Goal: Feedback & Contribution: Leave review/rating

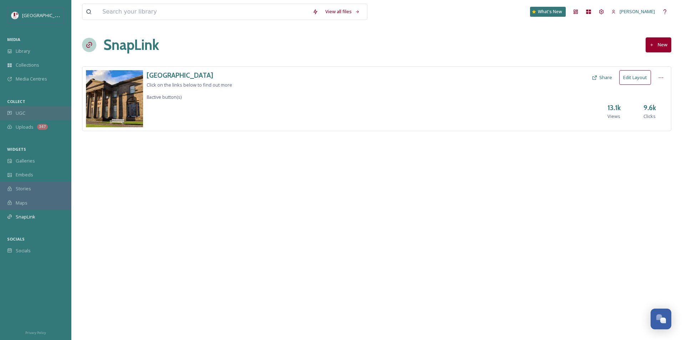
drag, startPoint x: 0, startPoint y: 0, endPoint x: 26, endPoint y: 117, distance: 119.5
click at [26, 117] on div "UGC" at bounding box center [35, 113] width 71 height 14
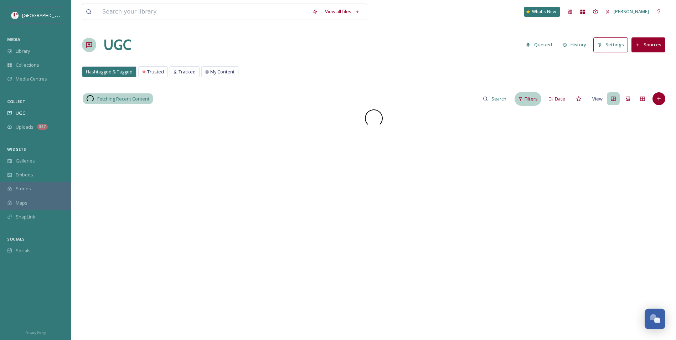
click at [523, 98] on div "Filters" at bounding box center [528, 99] width 27 height 14
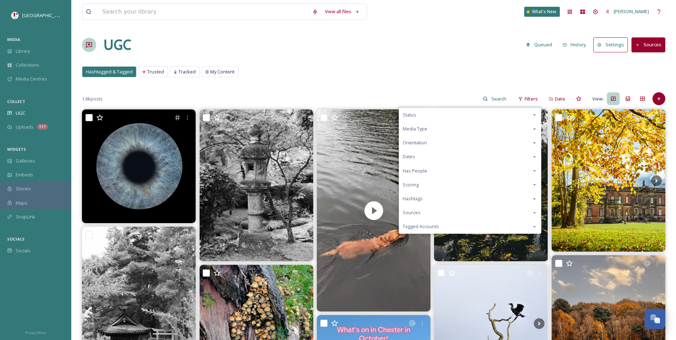
click at [417, 189] on div "Scoring" at bounding box center [470, 185] width 142 height 14
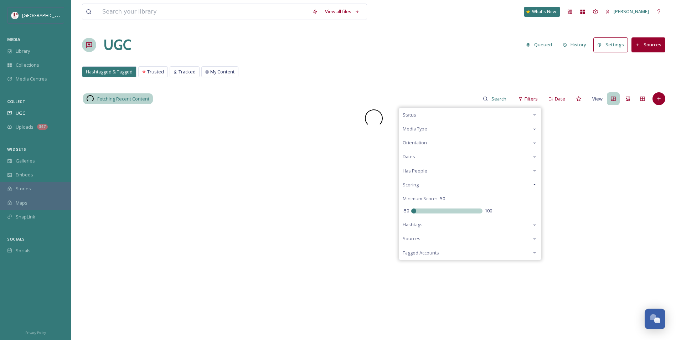
drag, startPoint x: 446, startPoint y: 211, endPoint x: 346, endPoint y: 197, distance: 100.9
type input "-50"
click at [411, 209] on input "range" at bounding box center [446, 211] width 71 height 5
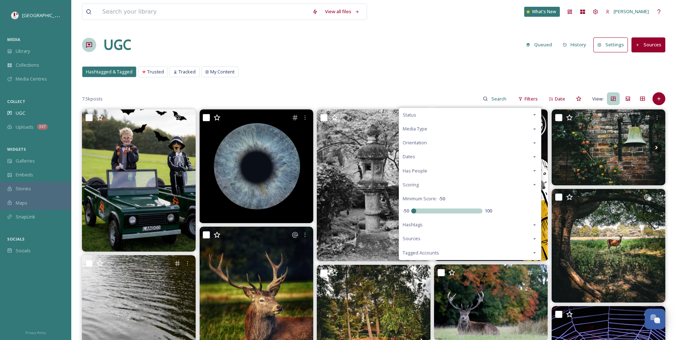
click at [433, 75] on div "Hashtagged & Tagged Trusted Tracked My Content Hashtagged & Tagged Trusted Trac…" at bounding box center [374, 73] width 584 height 15
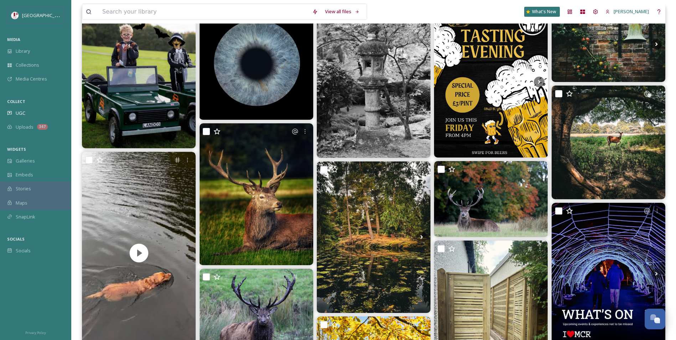
scroll to position [107, 0]
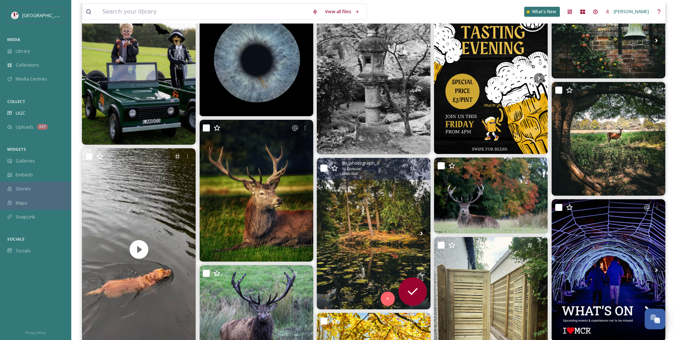
click at [394, 219] on img at bounding box center [374, 234] width 114 height 152
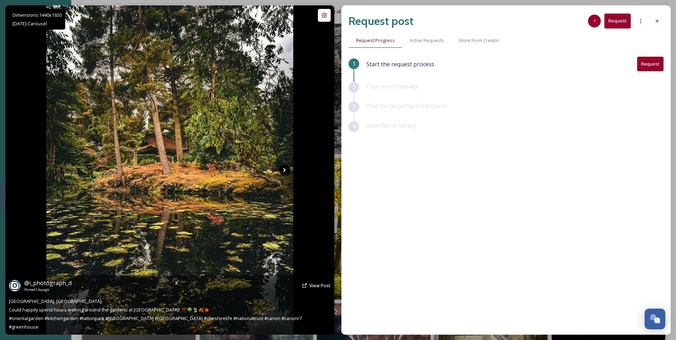
click at [283, 169] on icon at bounding box center [284, 170] width 11 height 11
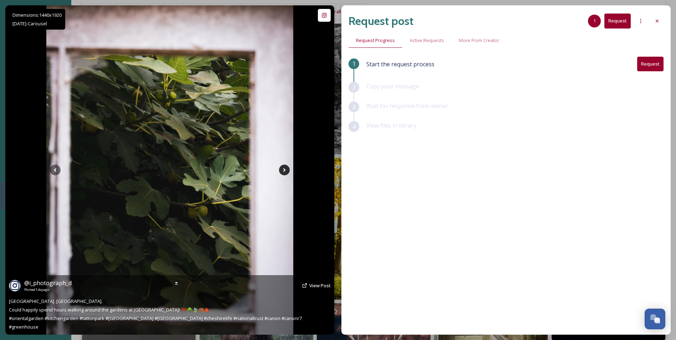
click at [283, 169] on icon at bounding box center [284, 170] width 11 height 11
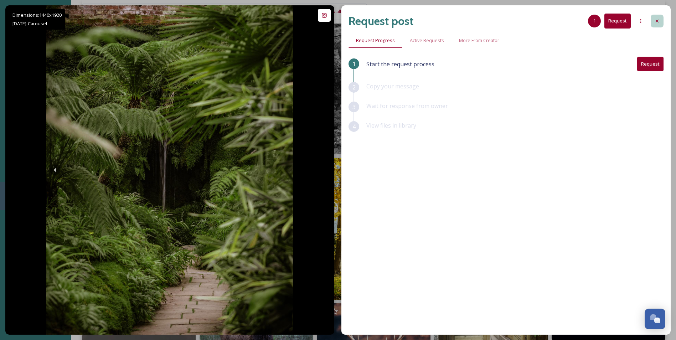
click at [663, 20] on div at bounding box center [657, 21] width 13 height 13
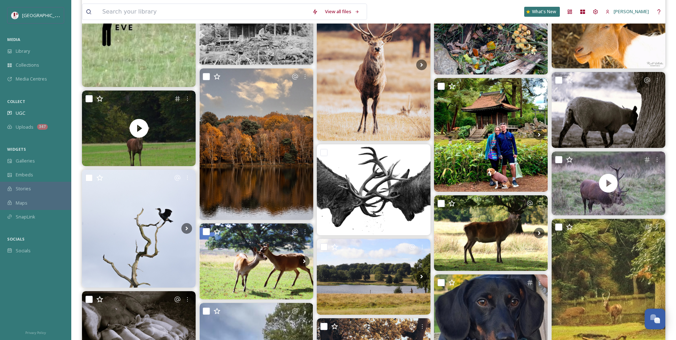
scroll to position [677, 0]
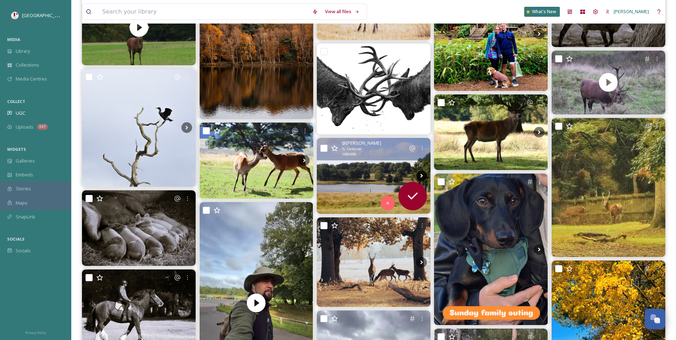
click at [422, 175] on icon at bounding box center [422, 176] width 2 height 4
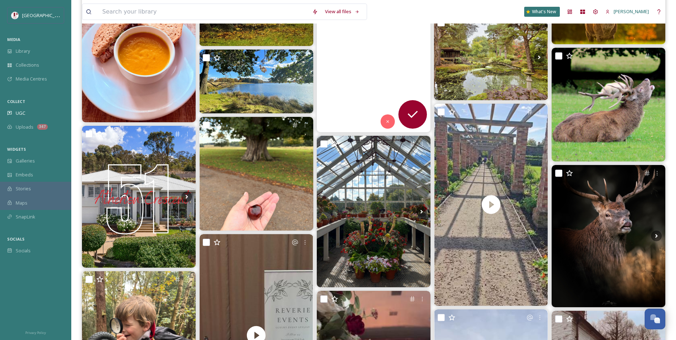
scroll to position [1569, 0]
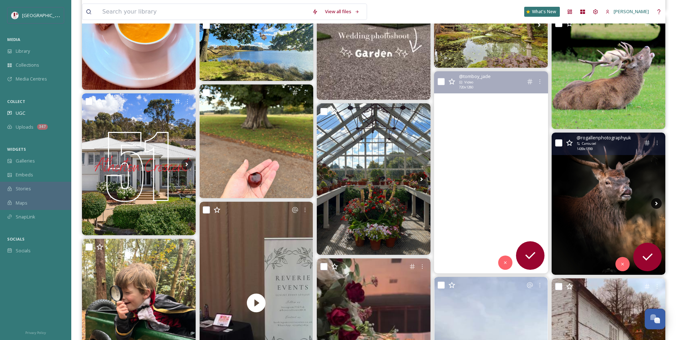
click at [656, 202] on icon at bounding box center [656, 203] width 11 height 11
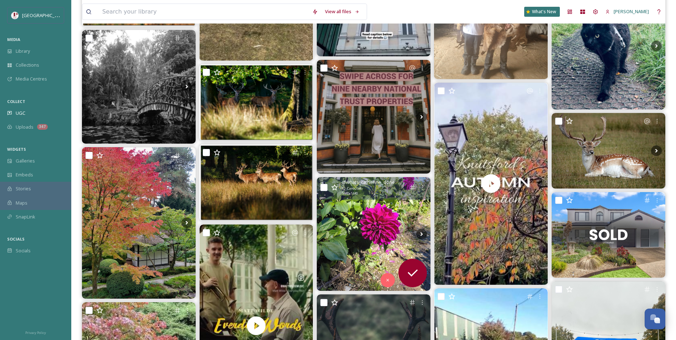
scroll to position [3387, 0]
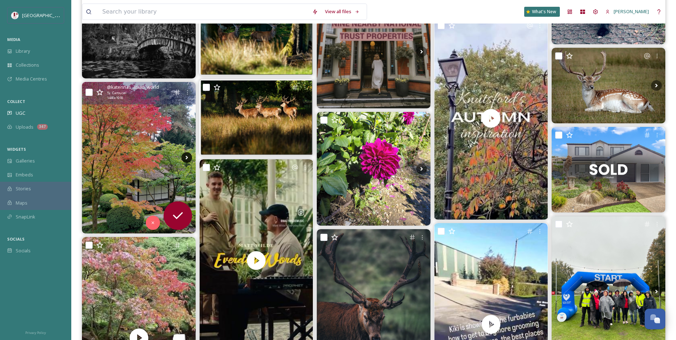
click at [183, 160] on icon at bounding box center [186, 157] width 11 height 11
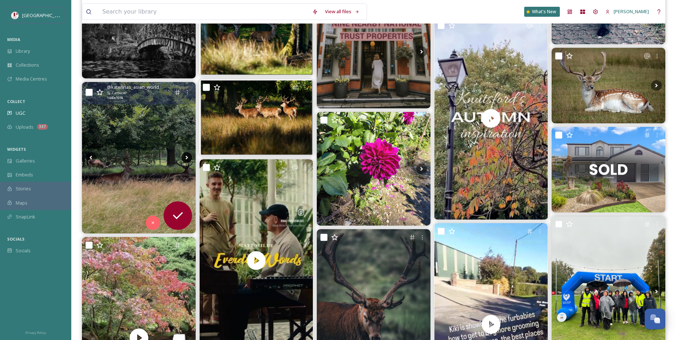
click at [183, 160] on icon at bounding box center [186, 157] width 11 height 11
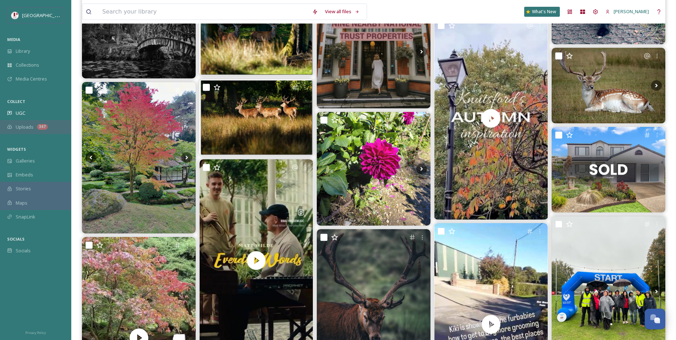
click at [38, 128] on div "347" at bounding box center [42, 127] width 11 height 6
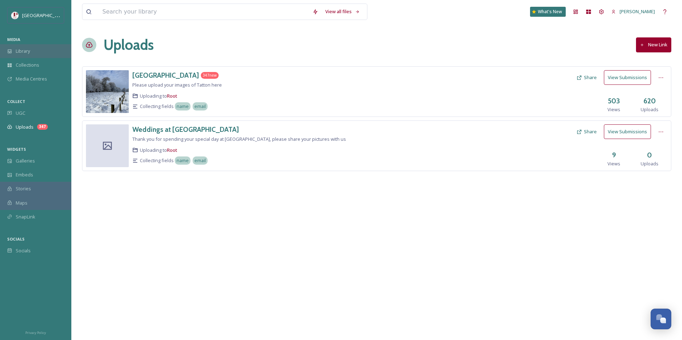
click at [27, 54] on span "Library" at bounding box center [23, 51] width 14 height 7
